Goal: Task Accomplishment & Management: Manage account settings

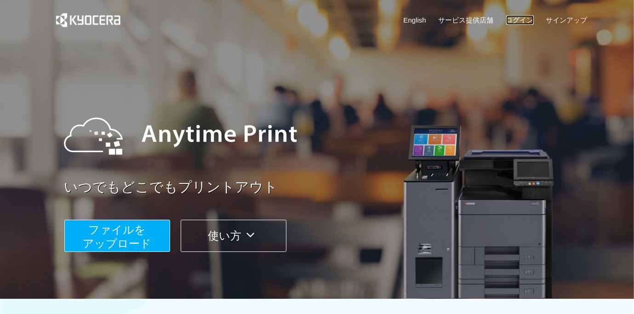
click at [513, 17] on link "ログイン" at bounding box center [520, 20] width 28 height 10
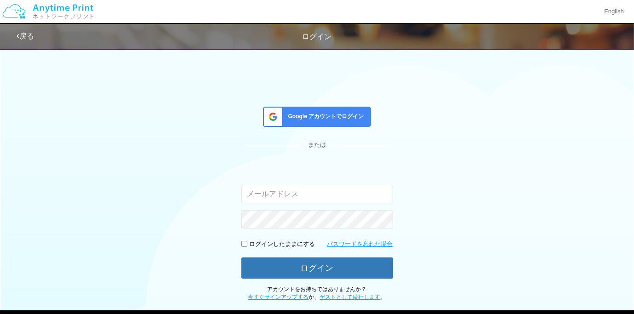
type input "[EMAIL_ADDRESS][DOMAIN_NAME]"
click at [325, 120] on span "Google アカウントでログイン" at bounding box center [325, 117] width 80 height 8
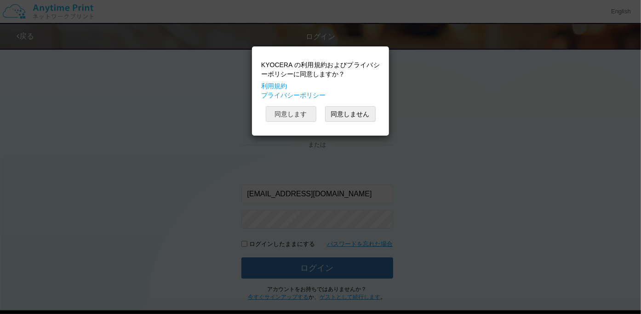
click at [311, 116] on button "同意します" at bounding box center [291, 114] width 51 height 16
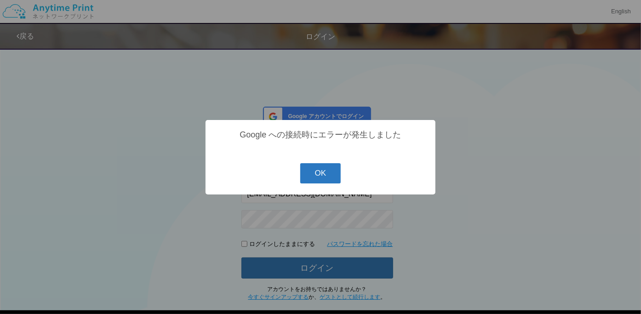
click at [332, 183] on button "OK" at bounding box center [320, 173] width 41 height 20
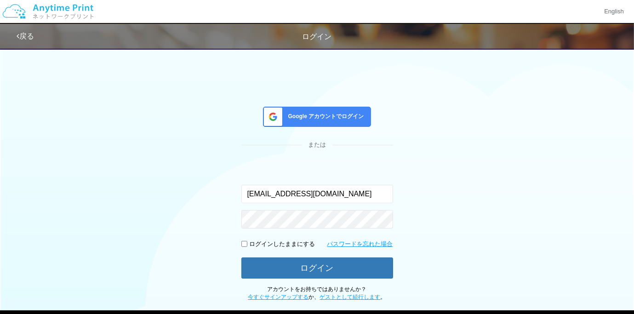
click at [62, 106] on div "Google アカウントでログイン または 入力されたメールアドレスまたはパスワードが正しくありません。 [EMAIL_ADDRESS][DOMAIN_NAM…" at bounding box center [317, 172] width 552 height 258
click at [297, 120] on span "Google アカウントでログイン" at bounding box center [325, 117] width 80 height 8
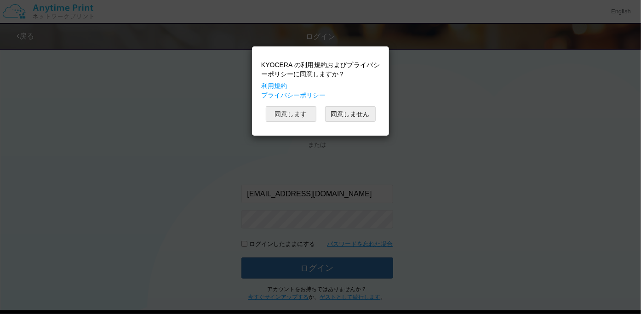
click at [297, 119] on button "同意します" at bounding box center [291, 114] width 51 height 16
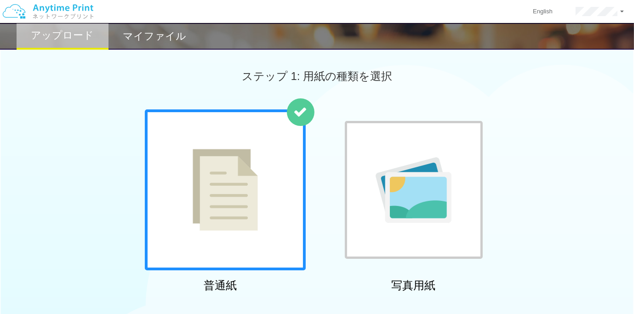
click at [44, 115] on div "普通紙 写真用紙" at bounding box center [317, 202] width 634 height 187
click at [581, 16] on link at bounding box center [599, 11] width 71 height 23
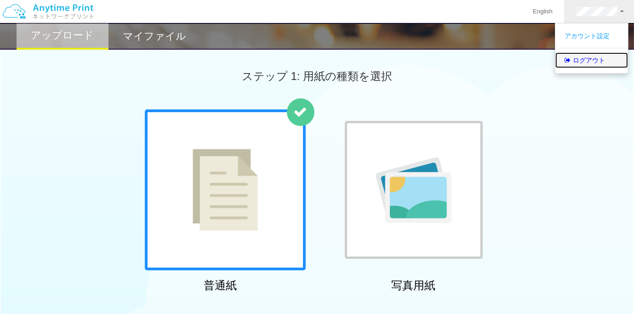
click at [578, 55] on link "ログアウト" at bounding box center [591, 60] width 73 height 16
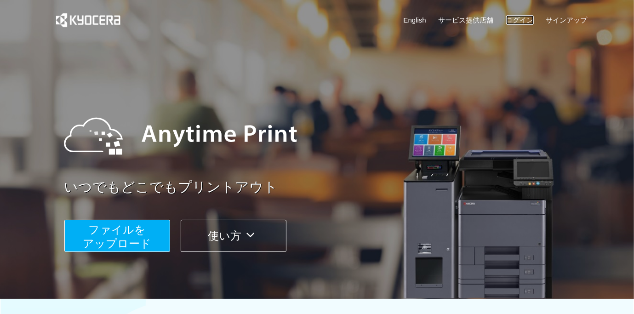
click at [527, 23] on link "ログイン" at bounding box center [520, 20] width 28 height 10
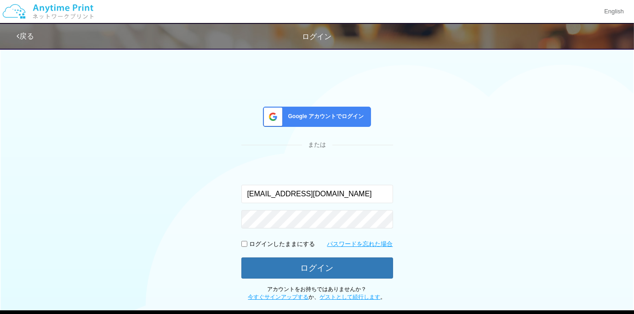
click at [333, 117] on span "Google アカウントでログイン" at bounding box center [325, 117] width 80 height 8
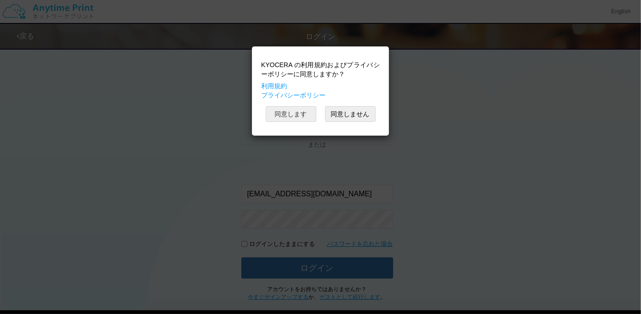
click at [316, 116] on div "同意します 同意しません" at bounding box center [320, 114] width 119 height 16
click at [314, 116] on button "同意します" at bounding box center [291, 114] width 51 height 16
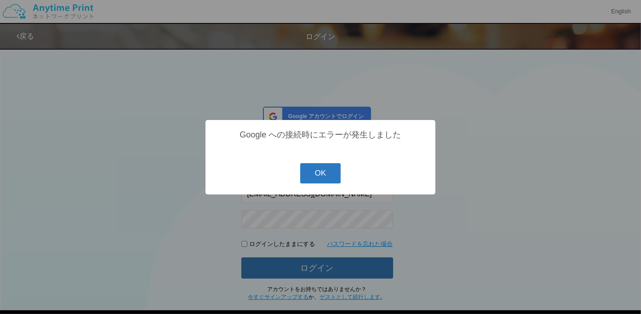
click at [331, 176] on button "OK" at bounding box center [320, 173] width 41 height 20
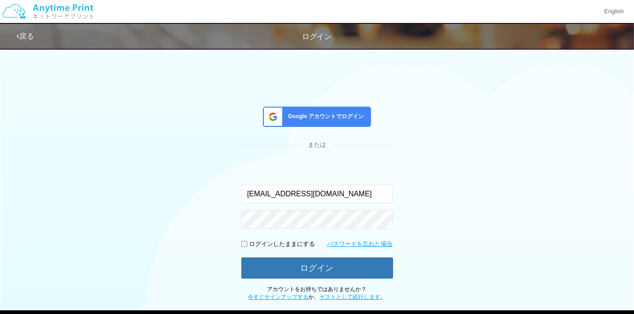
click at [359, 119] on span "Google アカウントでログイン" at bounding box center [325, 117] width 80 height 8
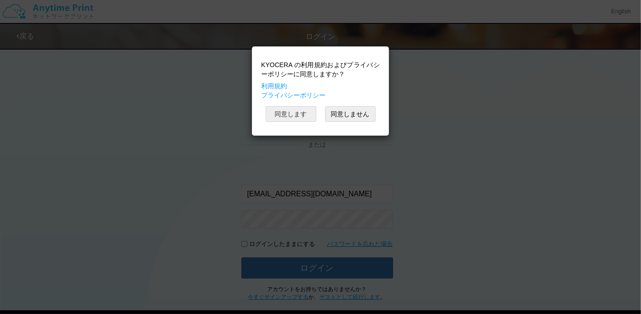
click at [312, 113] on button "同意します" at bounding box center [291, 114] width 51 height 16
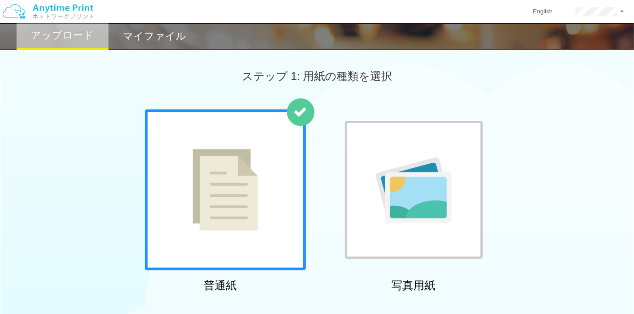
scroll to position [138, 0]
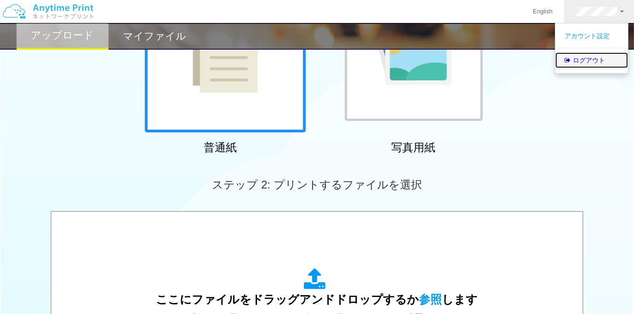
click at [590, 56] on link "ログアウト" at bounding box center [591, 60] width 73 height 16
